Goal: Task Accomplishment & Management: Manage account settings

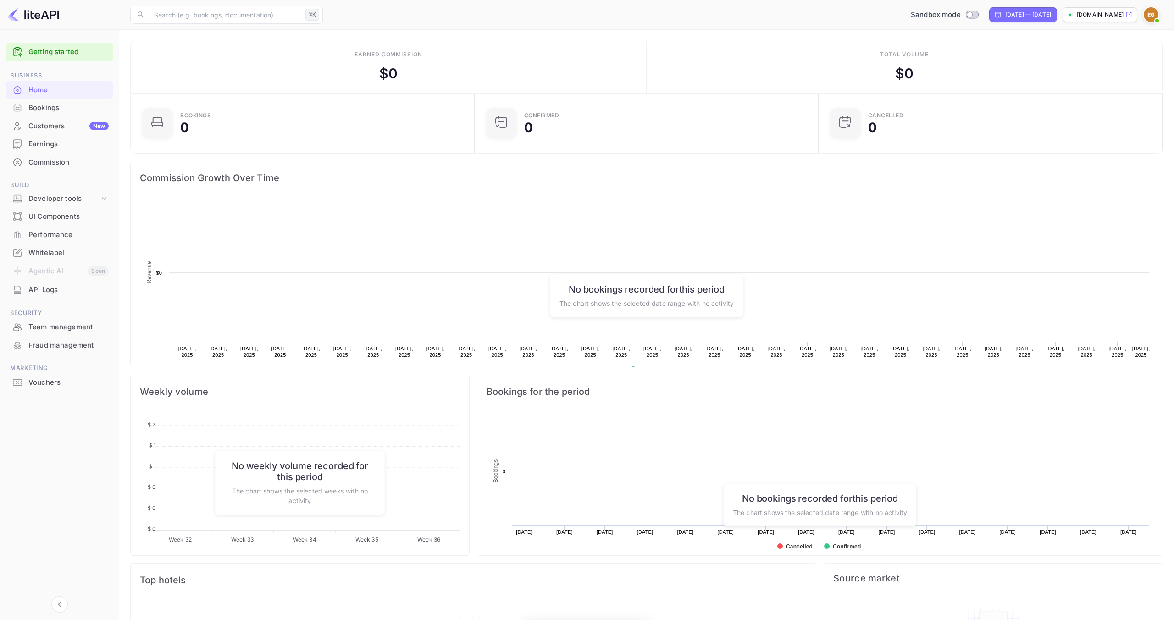
scroll to position [149, 338]
click at [63, 249] on div "Whitelabel" at bounding box center [68, 253] width 80 height 11
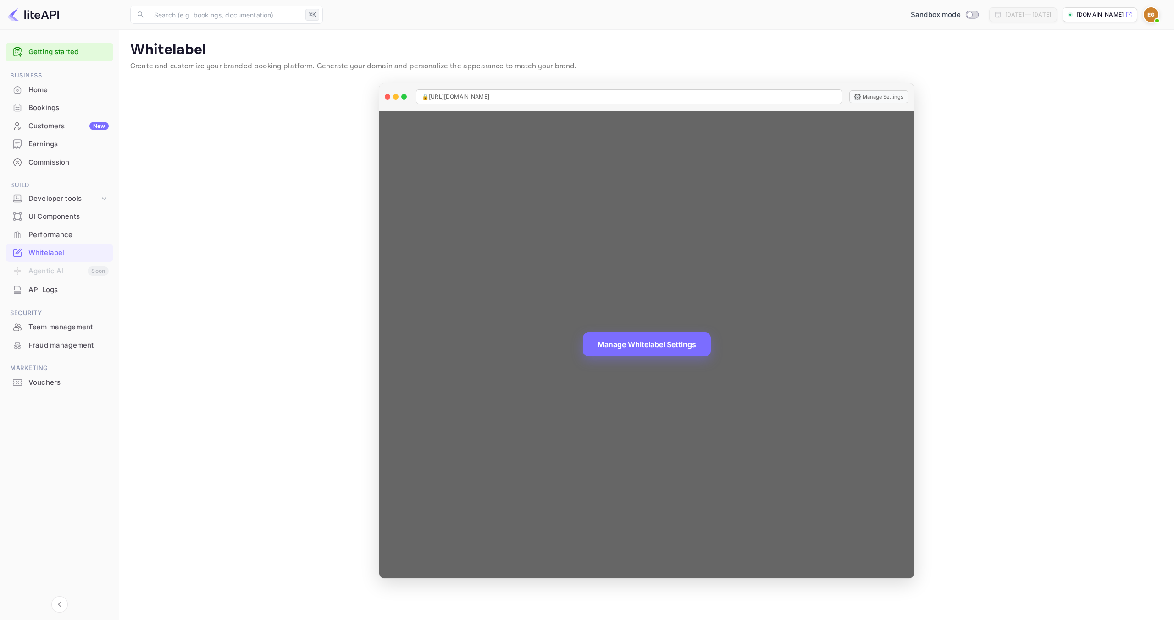
click at [858, 99] on icon at bounding box center [857, 97] width 6 height 6
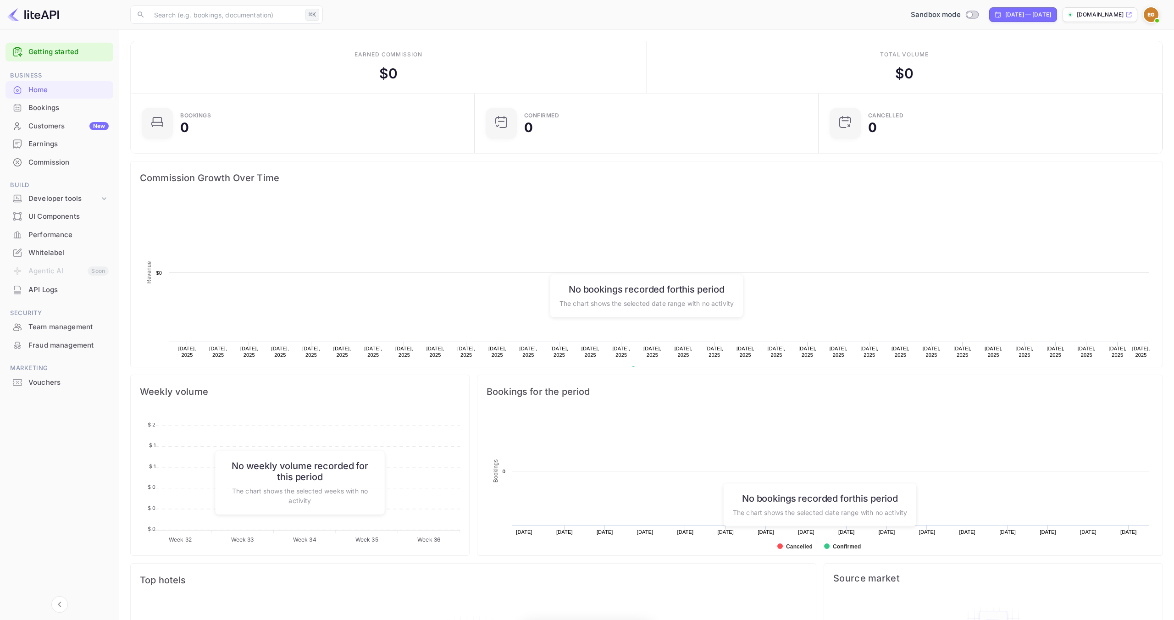
scroll to position [149, 338]
click at [1082, 17] on p "[DOMAIN_NAME]" at bounding box center [1100, 15] width 47 height 8
